Goal: Entertainment & Leisure: Consume media (video, audio)

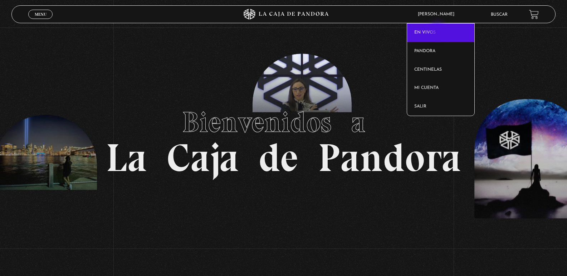
click at [438, 31] on link "En vivos" at bounding box center [440, 33] width 67 height 19
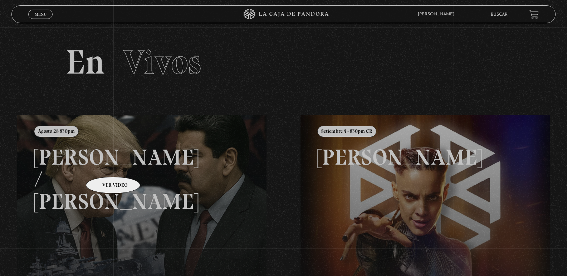
click at [107, 166] on link at bounding box center [300, 253] width 567 height 276
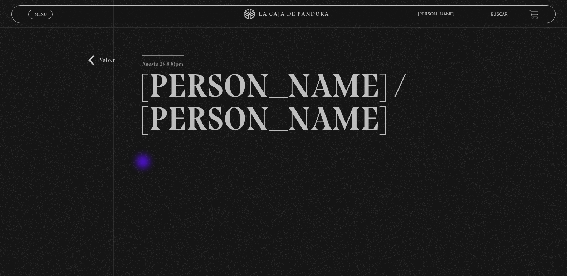
scroll to position [72, 0]
